Goal: Information Seeking & Learning: Learn about a topic

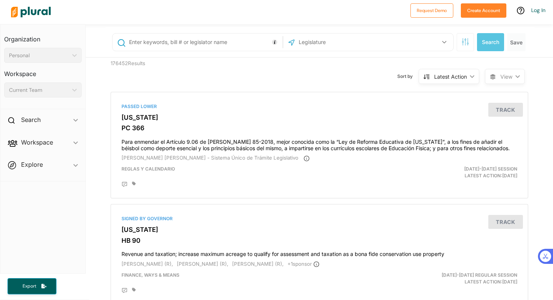
click at [18, 13] on img at bounding box center [31, 12] width 53 height 26
click at [24, 11] on img at bounding box center [31, 12] width 53 height 26
click at [76, 119] on span "ic_keyboard_arrow_down" at bounding box center [75, 121] width 5 height 11
click at [76, 119] on icon "ic_keyboard_arrow_down" at bounding box center [75, 120] width 5 height 3
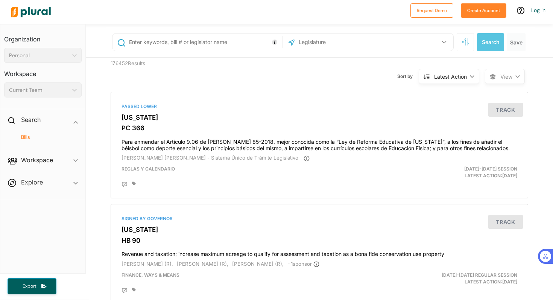
click at [28, 137] on h4 "Bills" at bounding box center [45, 137] width 66 height 7
click at [206, 41] on input "text" at bounding box center [204, 42] width 152 height 14
type input "H.R. 3178"
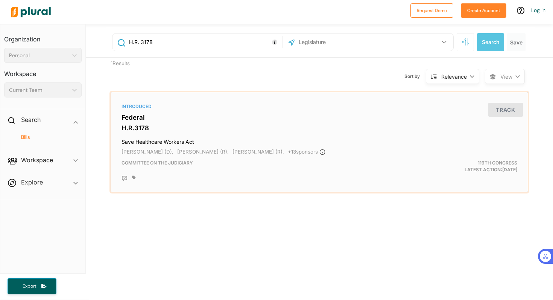
click at [145, 120] on h3 "Federal" at bounding box center [320, 118] width 396 height 8
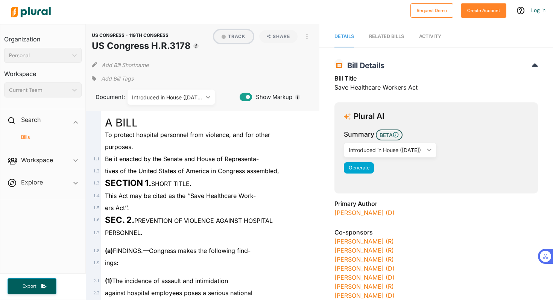
click at [224, 37] on div "button" at bounding box center [224, 37] width 4 height 4
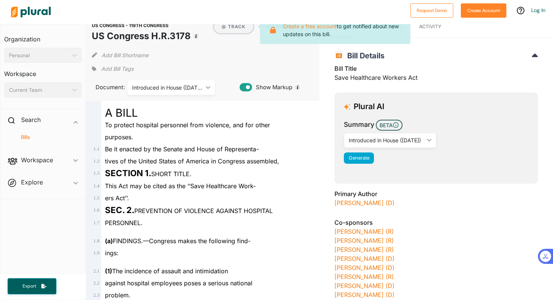
scroll to position [12, 0]
